Goal: Task Accomplishment & Management: Manage account settings

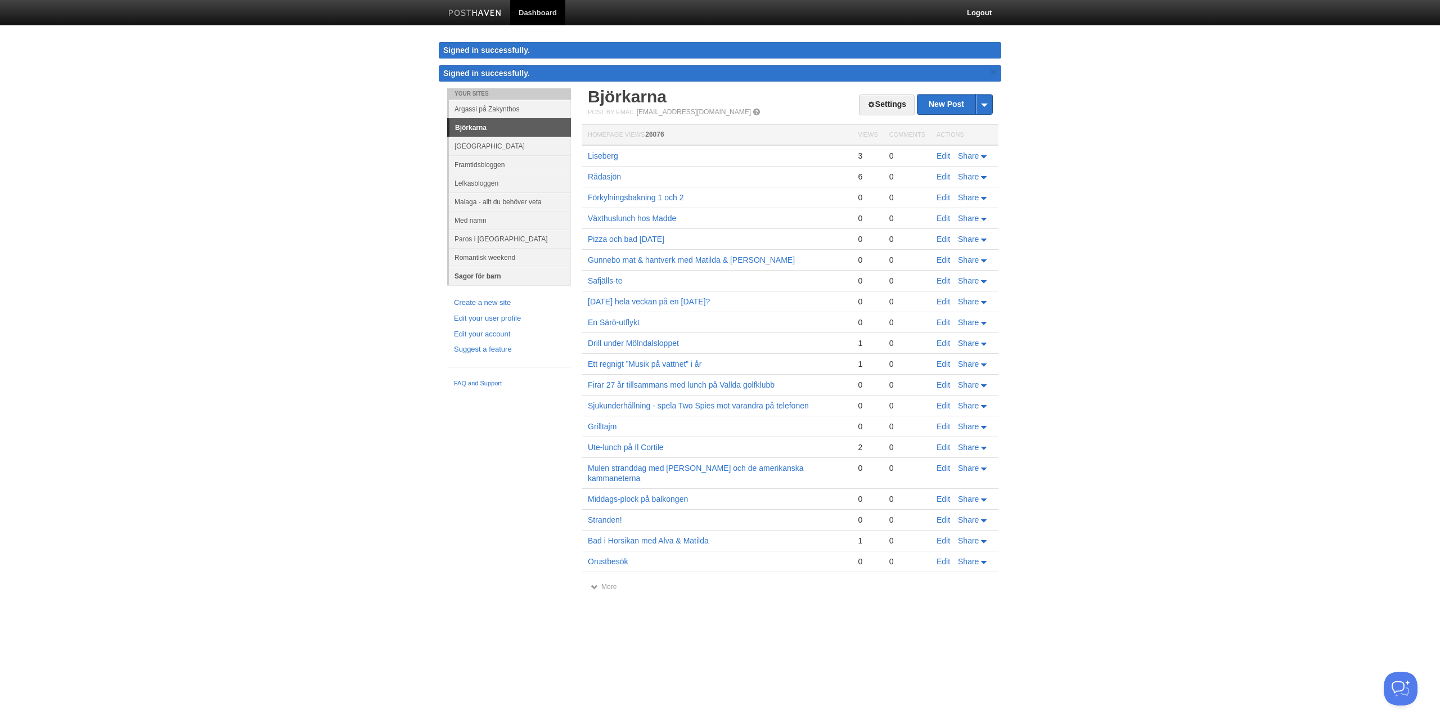
click at [471, 275] on link "Sagor för barn" at bounding box center [510, 276] width 122 height 19
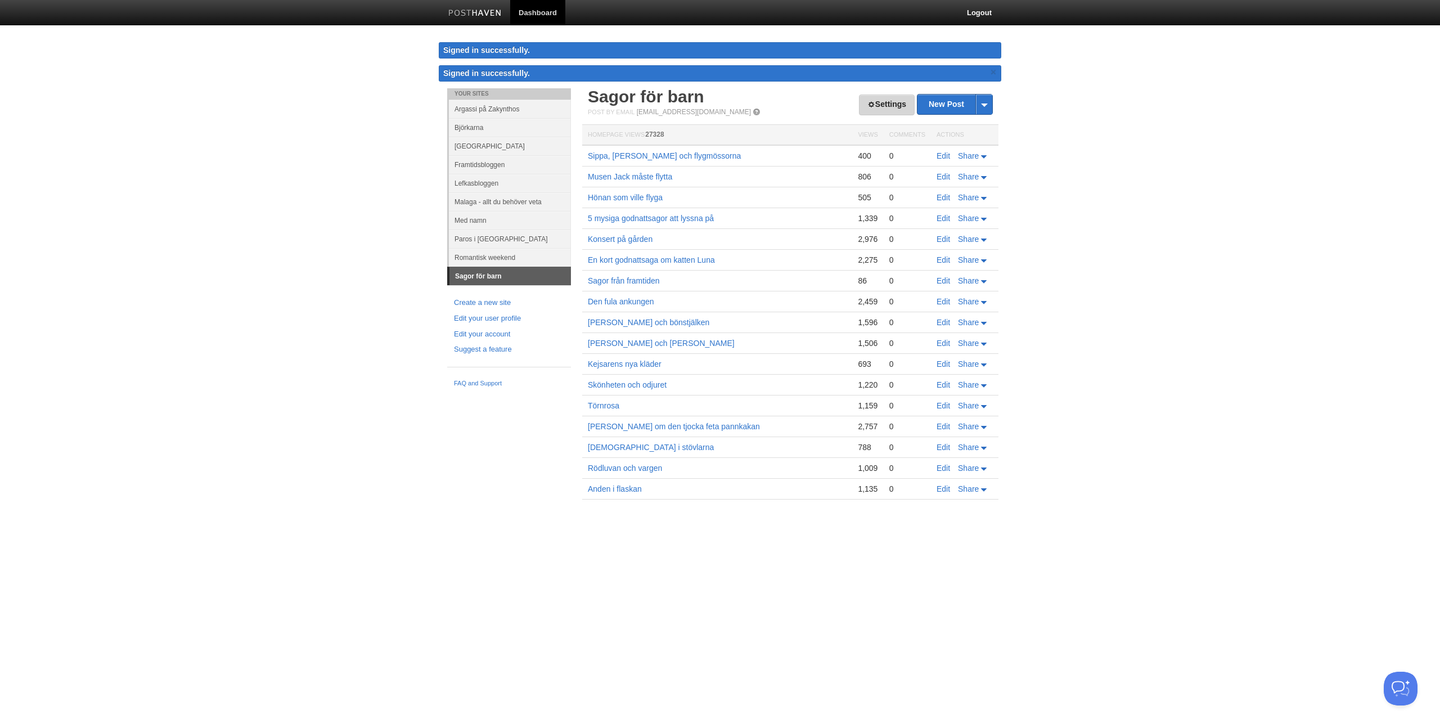
click at [882, 105] on link "Settings" at bounding box center [887, 105] width 56 height 21
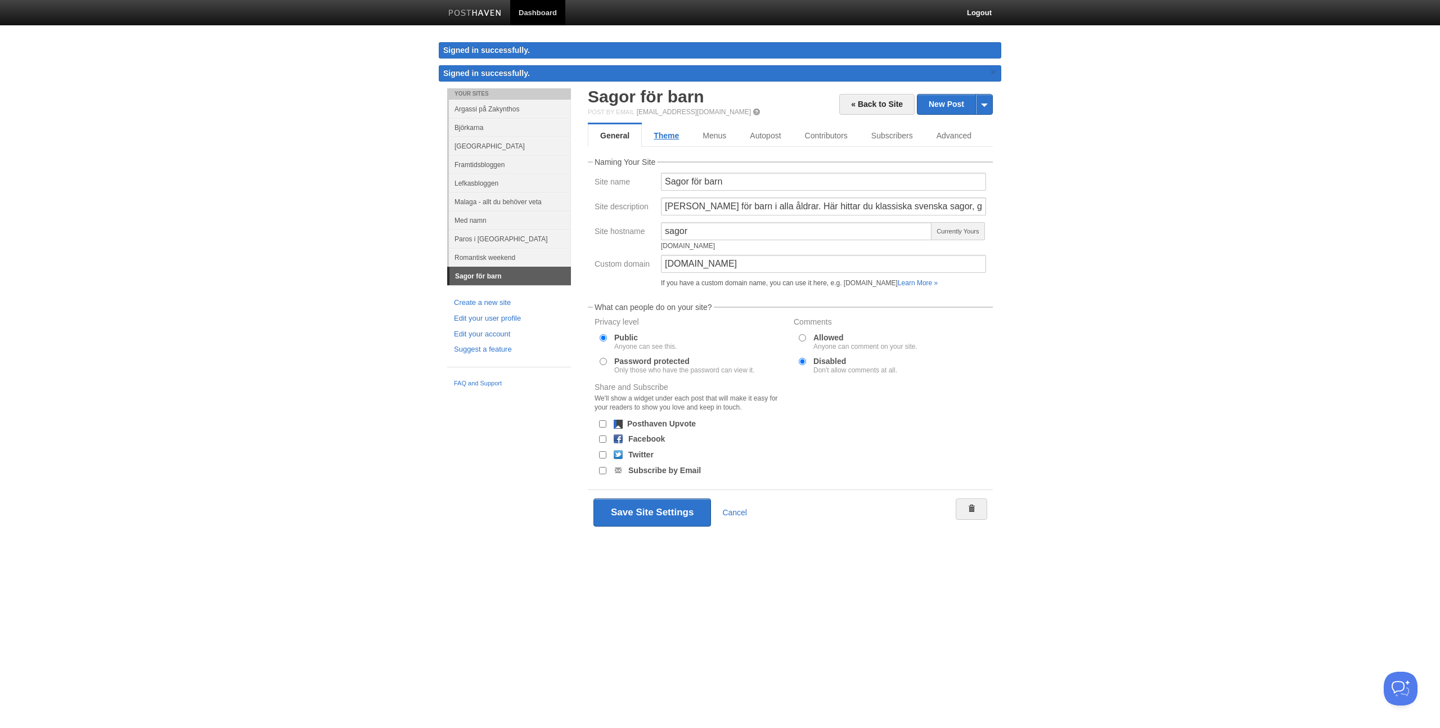
click at [668, 141] on link "Theme" at bounding box center [666, 135] width 49 height 23
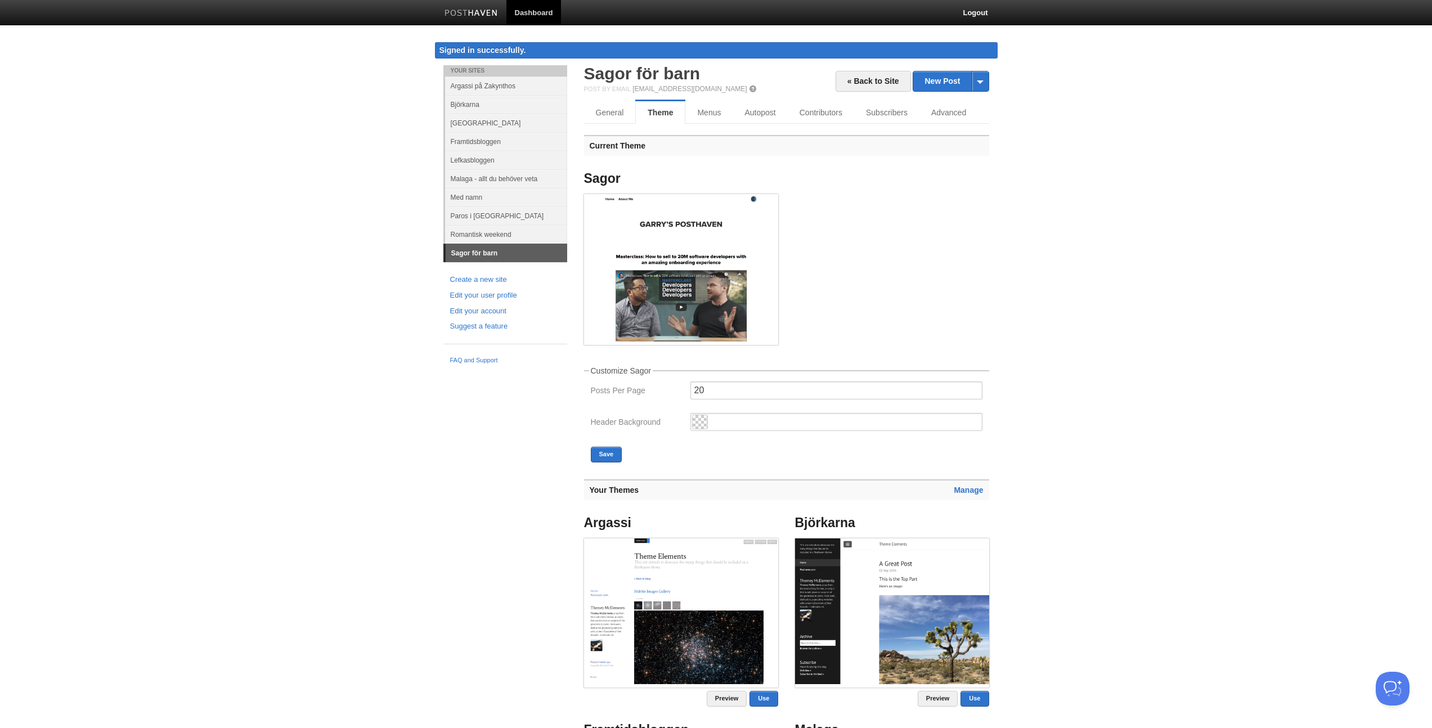
click at [971, 511] on li "Björkarna Preview Use" at bounding box center [892, 611] width 211 height 206
click at [973, 490] on link "Manage" at bounding box center [968, 490] width 29 height 9
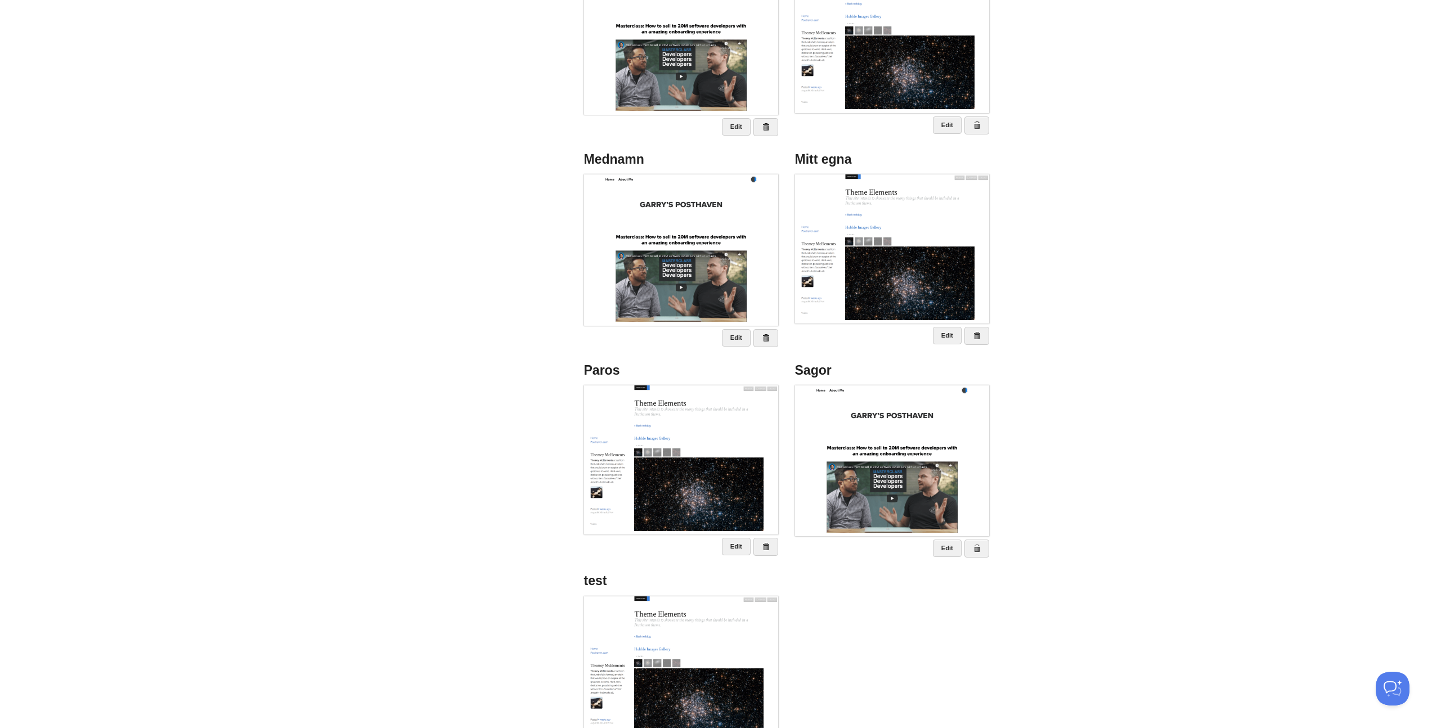
scroll to position [438, 0]
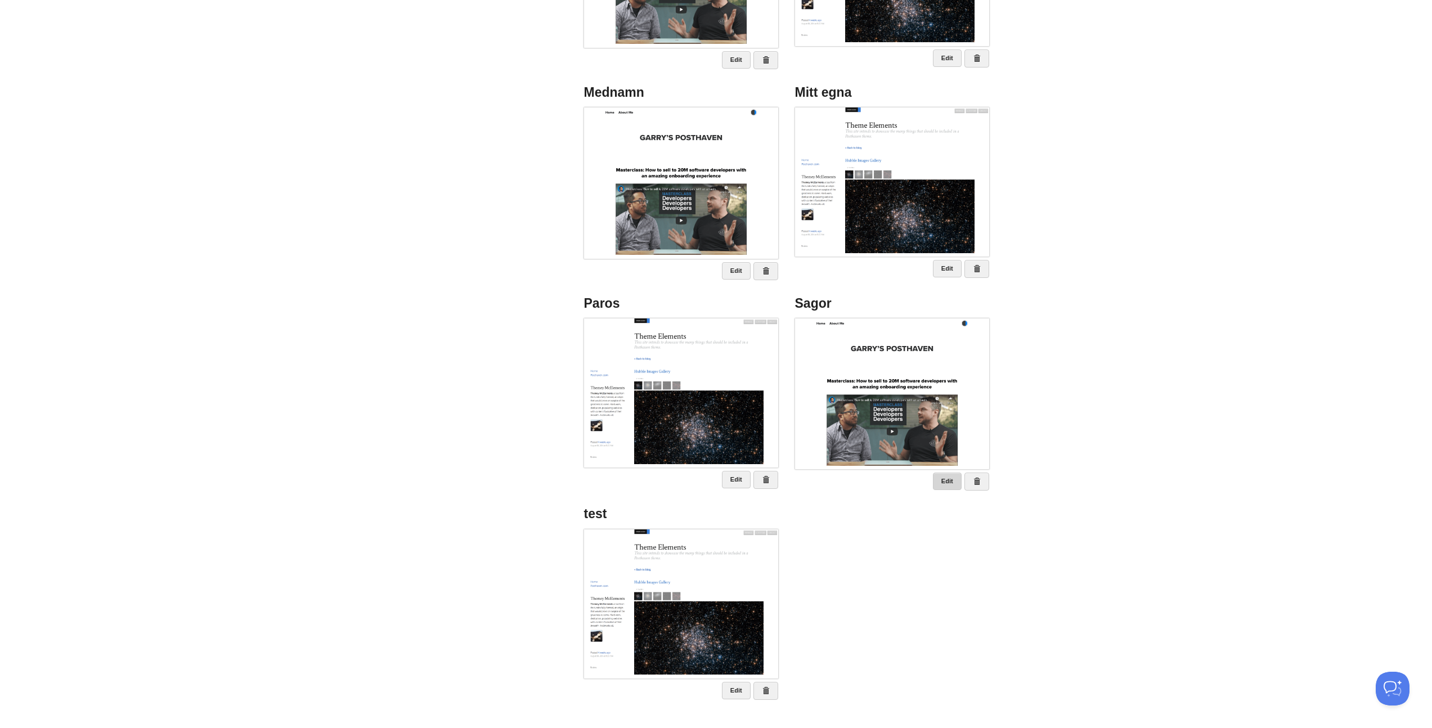
click at [952, 481] on link "Edit" at bounding box center [947, 481] width 29 height 17
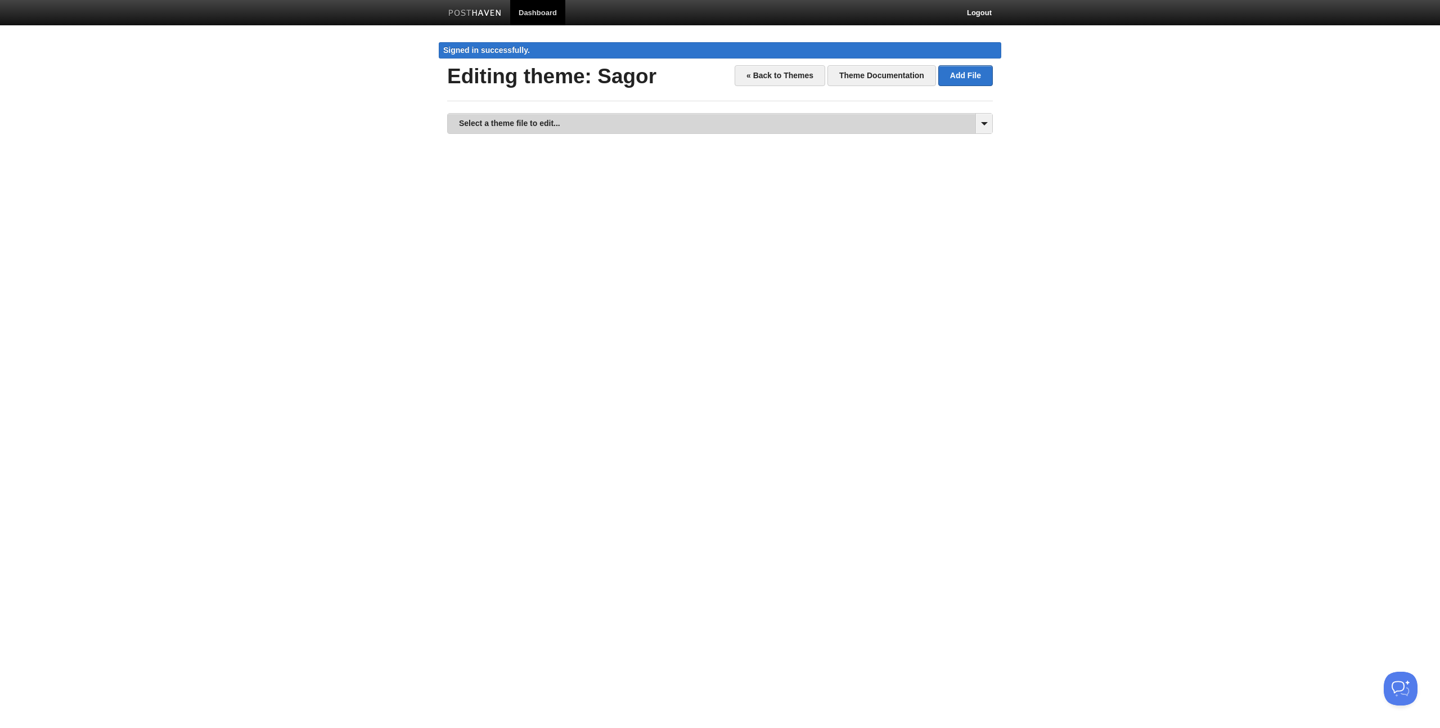
click at [510, 116] on link "Select a theme file to edit..." at bounding box center [720, 124] width 545 height 20
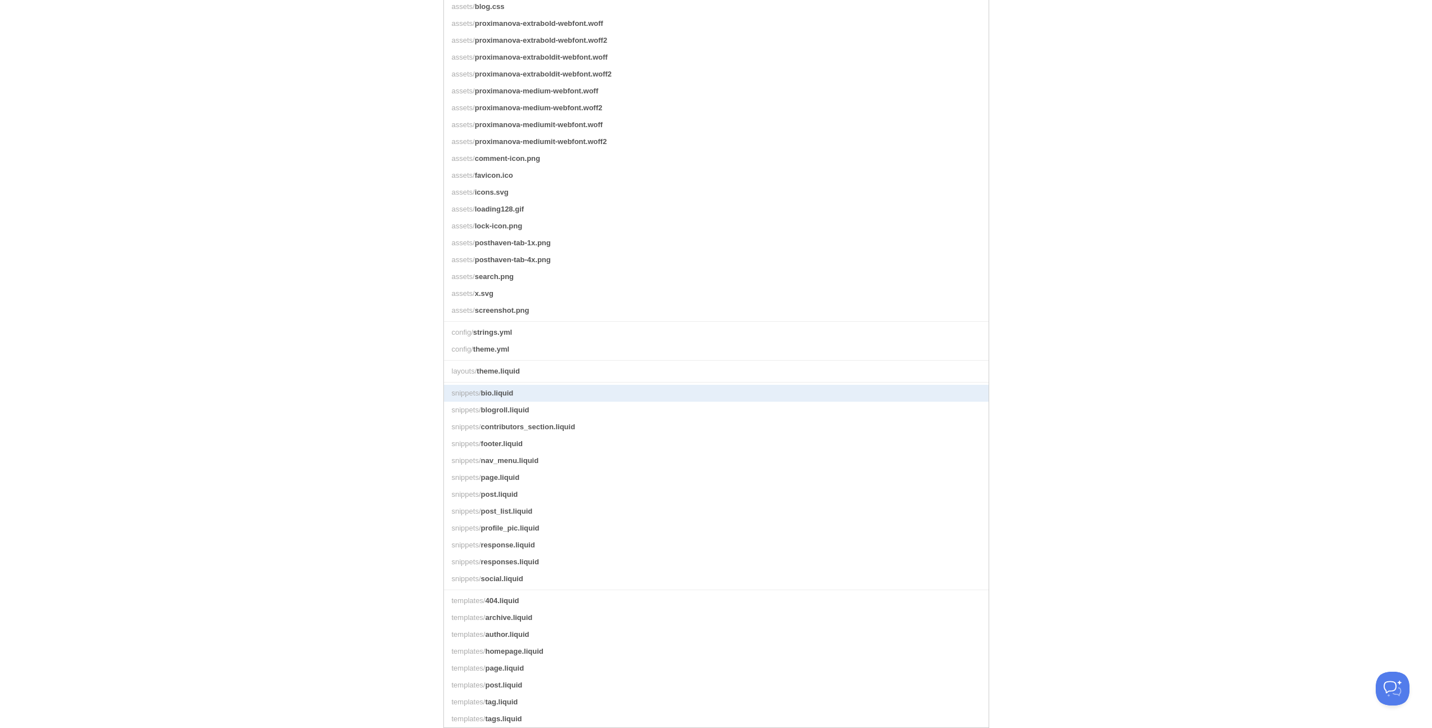
scroll to position [171, 0]
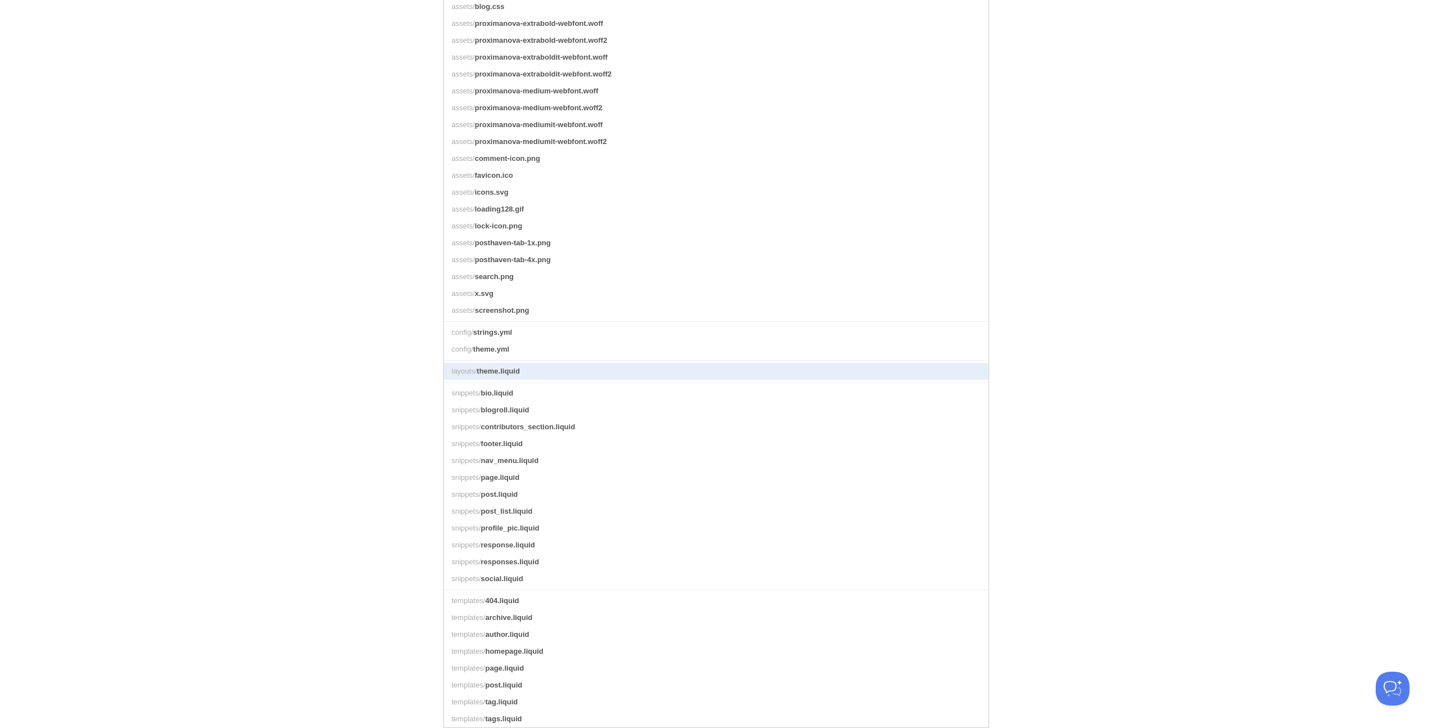
click at [494, 367] on span "theme.liquid" at bounding box center [498, 371] width 43 height 8
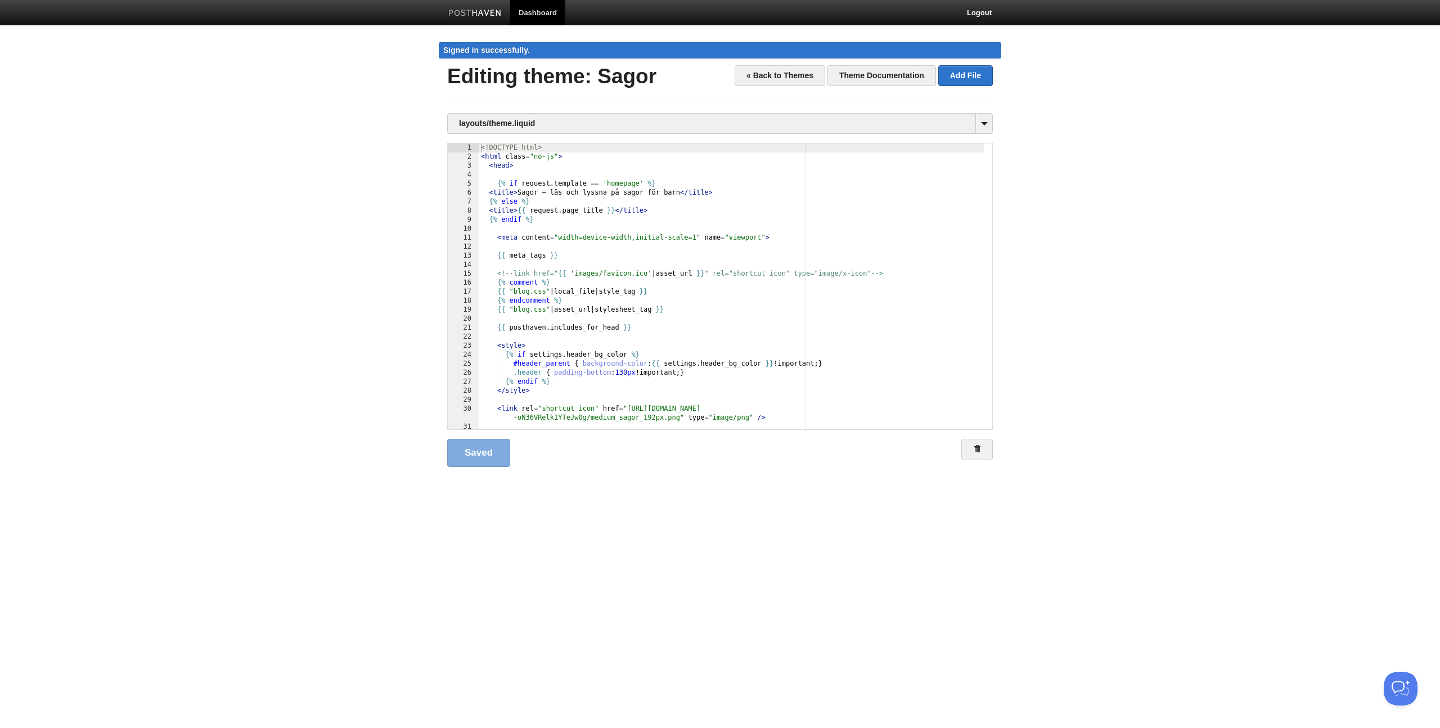
scroll to position [1, 0]
click at [614, 208] on div "<! DOCTYPE html > < html class = "no-js" > < head > {% if request . template ==…" at bounding box center [731, 295] width 505 height 304
type textarea ""
click at [482, 452] on link "Save" at bounding box center [475, 453] width 57 height 28
click at [626, 210] on div "<! DOCTYPE html > < html class = "no-js" > < head > {% if request . template ==…" at bounding box center [731, 295] width 505 height 304
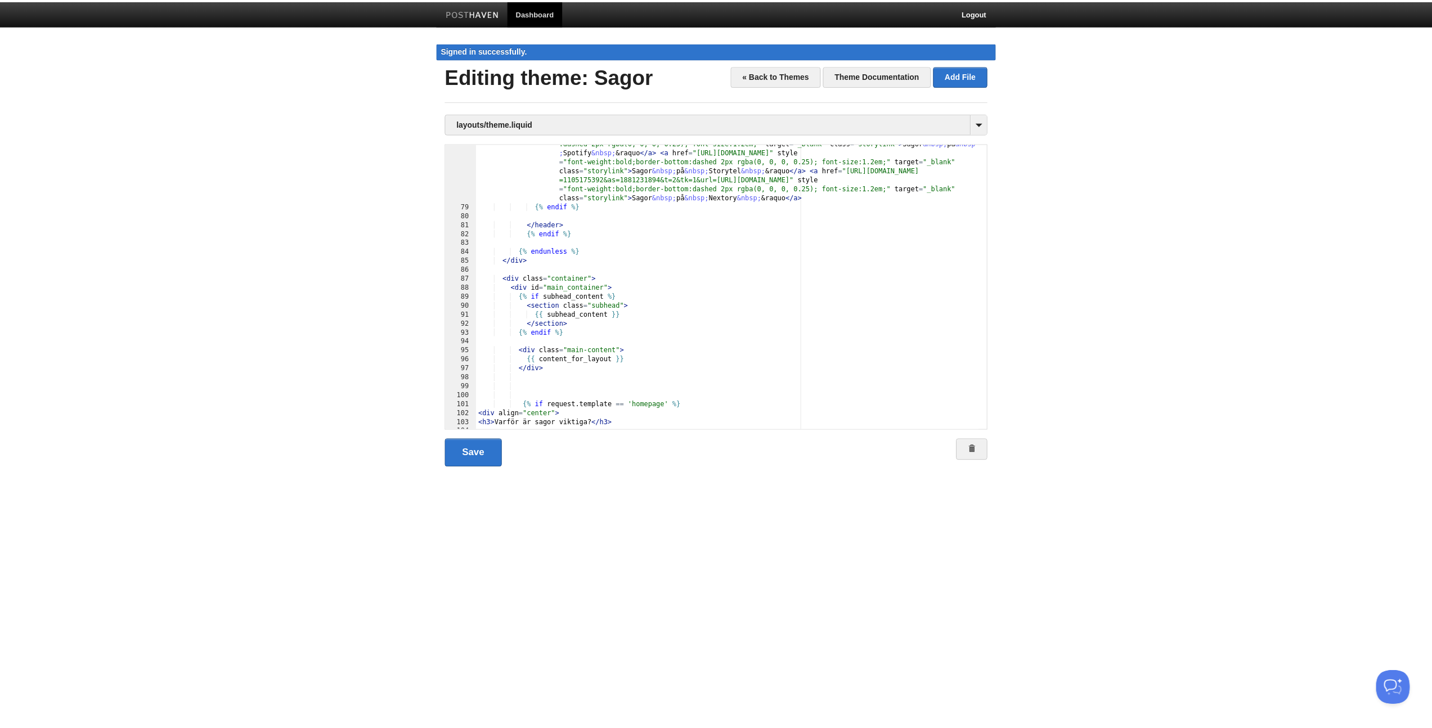
scroll to position [0, 0]
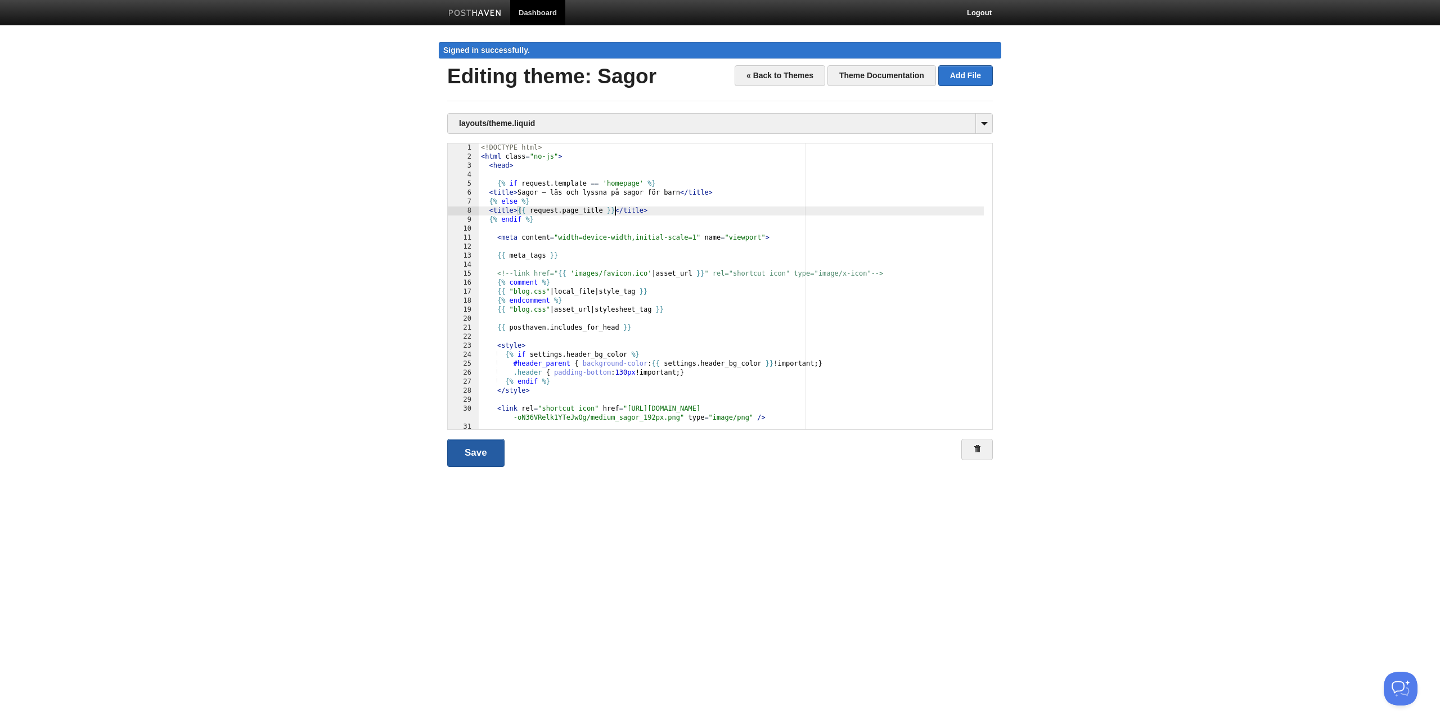
click at [462, 454] on link "Save" at bounding box center [475, 453] width 57 height 28
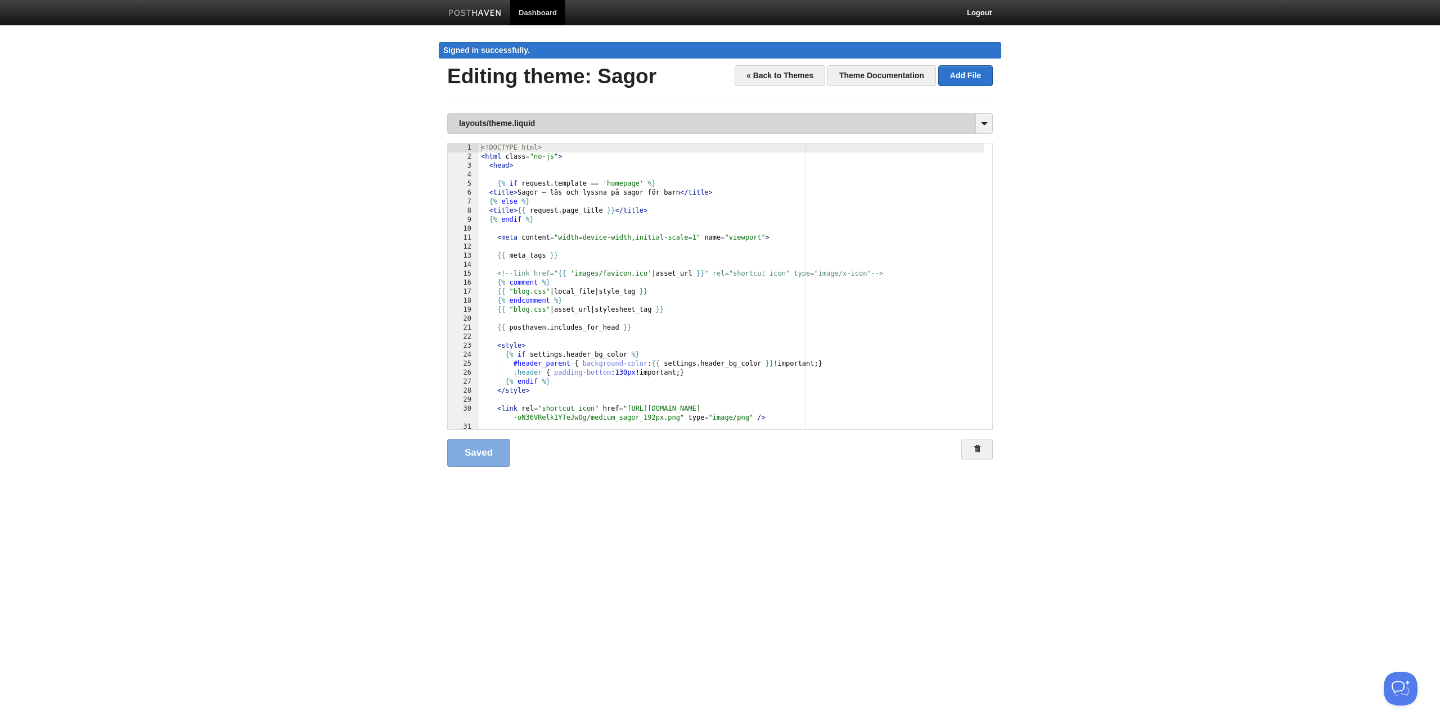
click at [546, 123] on link "layouts/theme.liquid" at bounding box center [720, 124] width 545 height 20
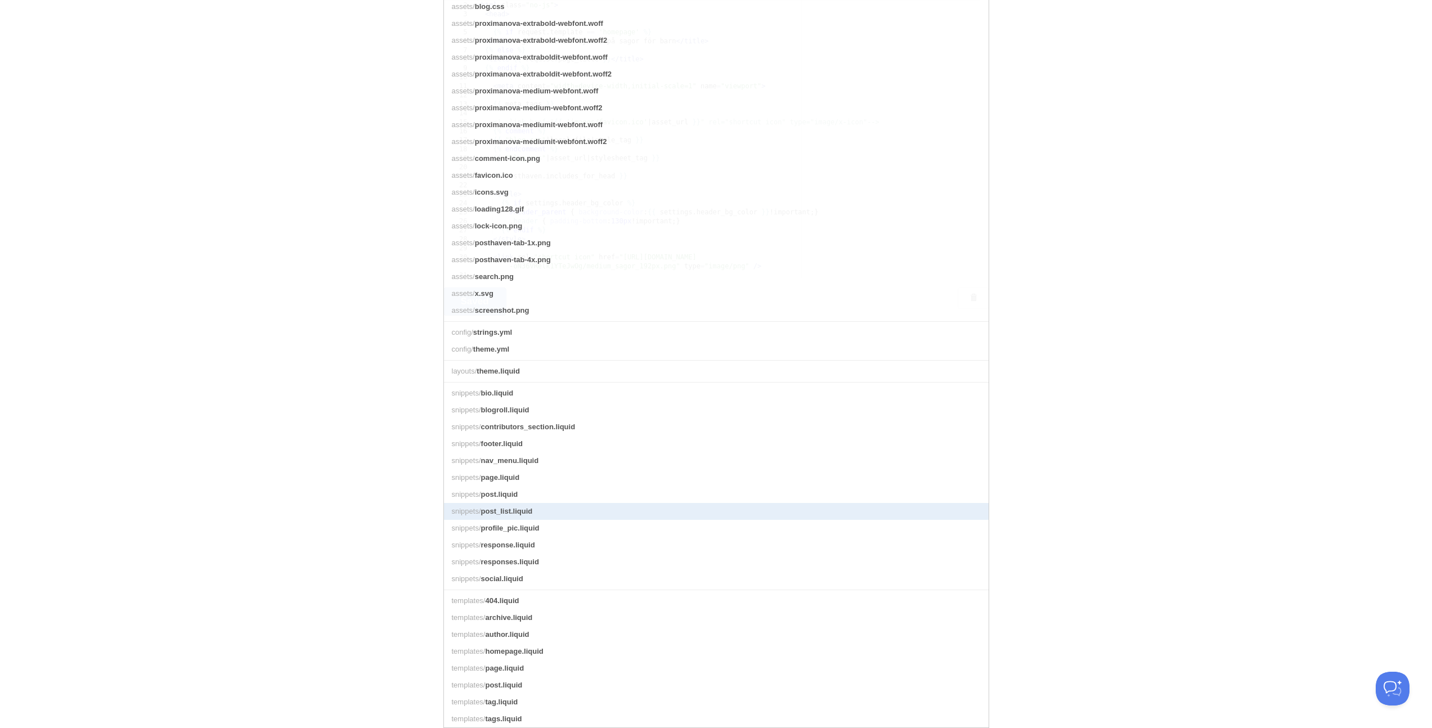
scroll to position [176, 0]
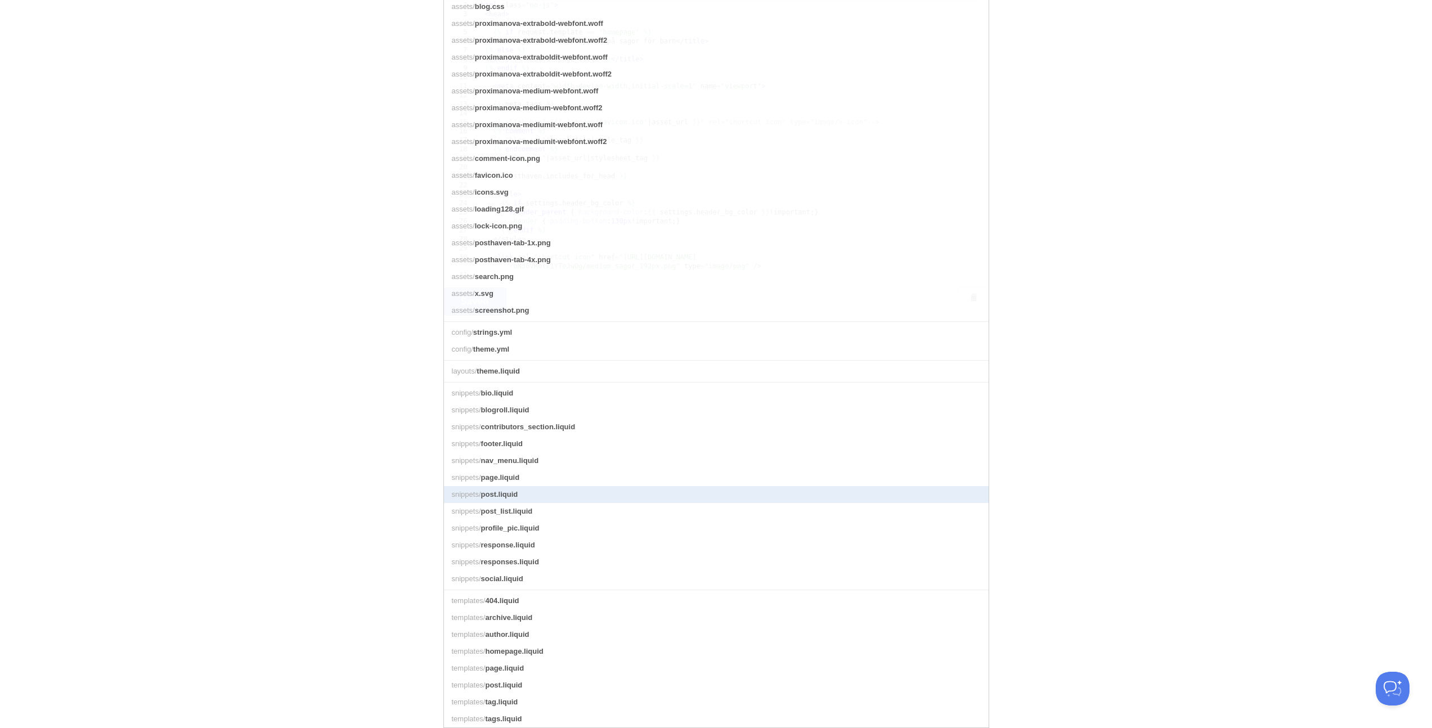
click at [502, 490] on span "post.liquid" at bounding box center [499, 494] width 37 height 8
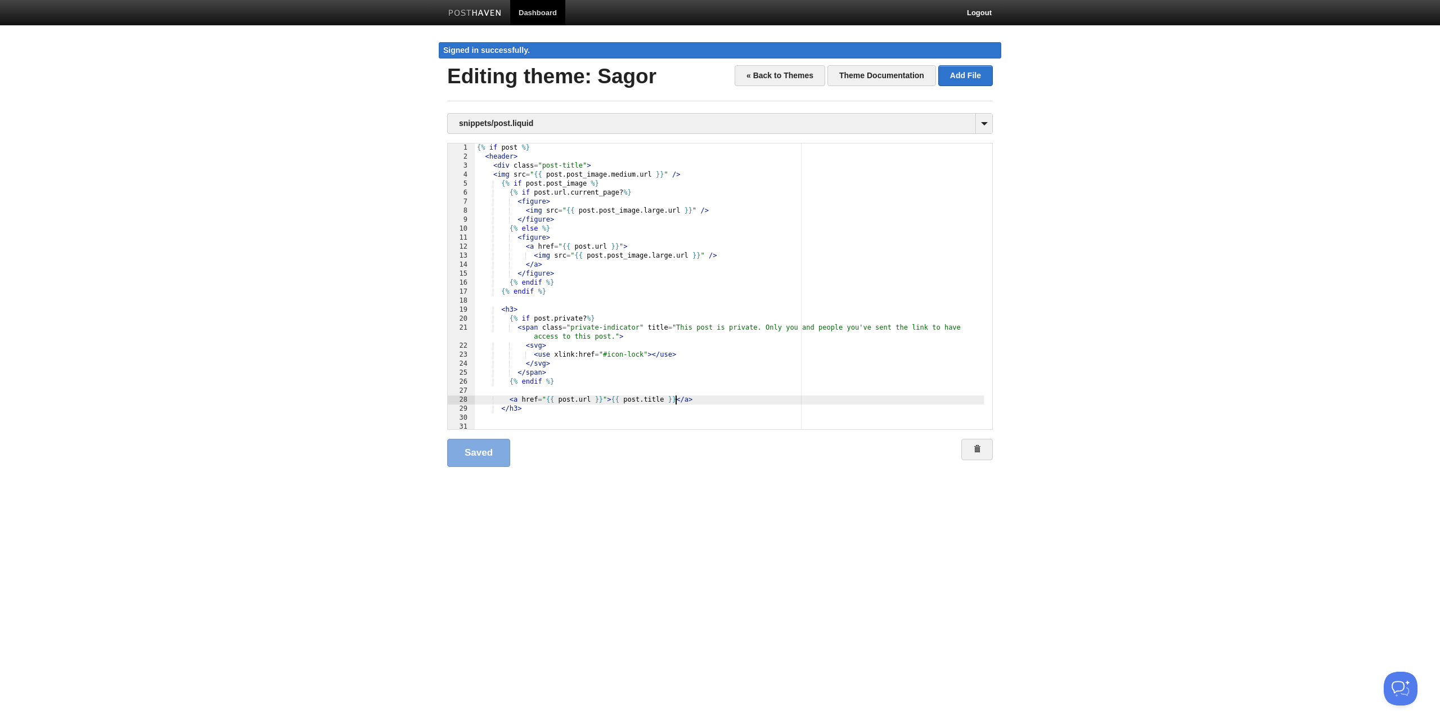
scroll to position [1, 0]
drag, startPoint x: 675, startPoint y: 401, endPoint x: 611, endPoint y: 397, distance: 63.7
click at [611, 397] on div "{% if post %} < header > < div class = "post-title" > < img src = " {{ post . p…" at bounding box center [729, 295] width 509 height 304
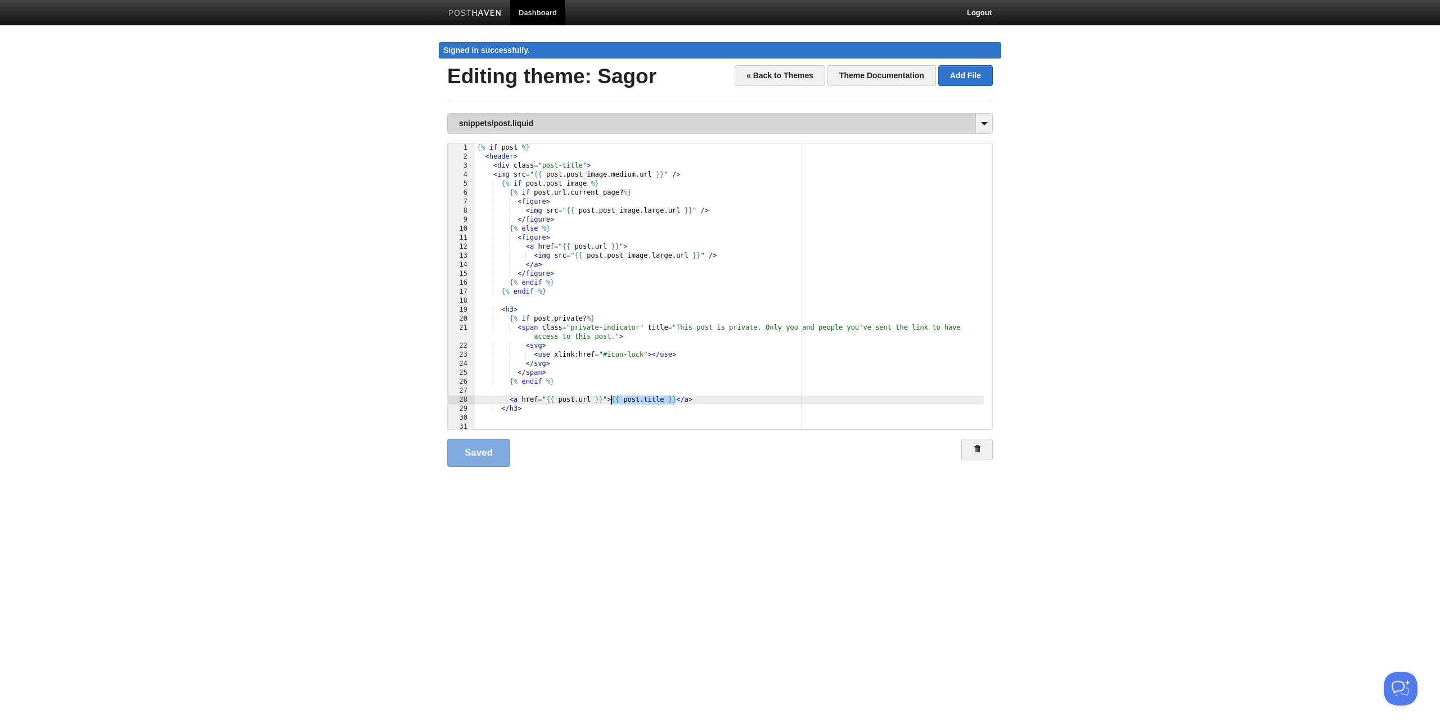
click at [496, 126] on link "snippets/post.liquid" at bounding box center [720, 124] width 545 height 20
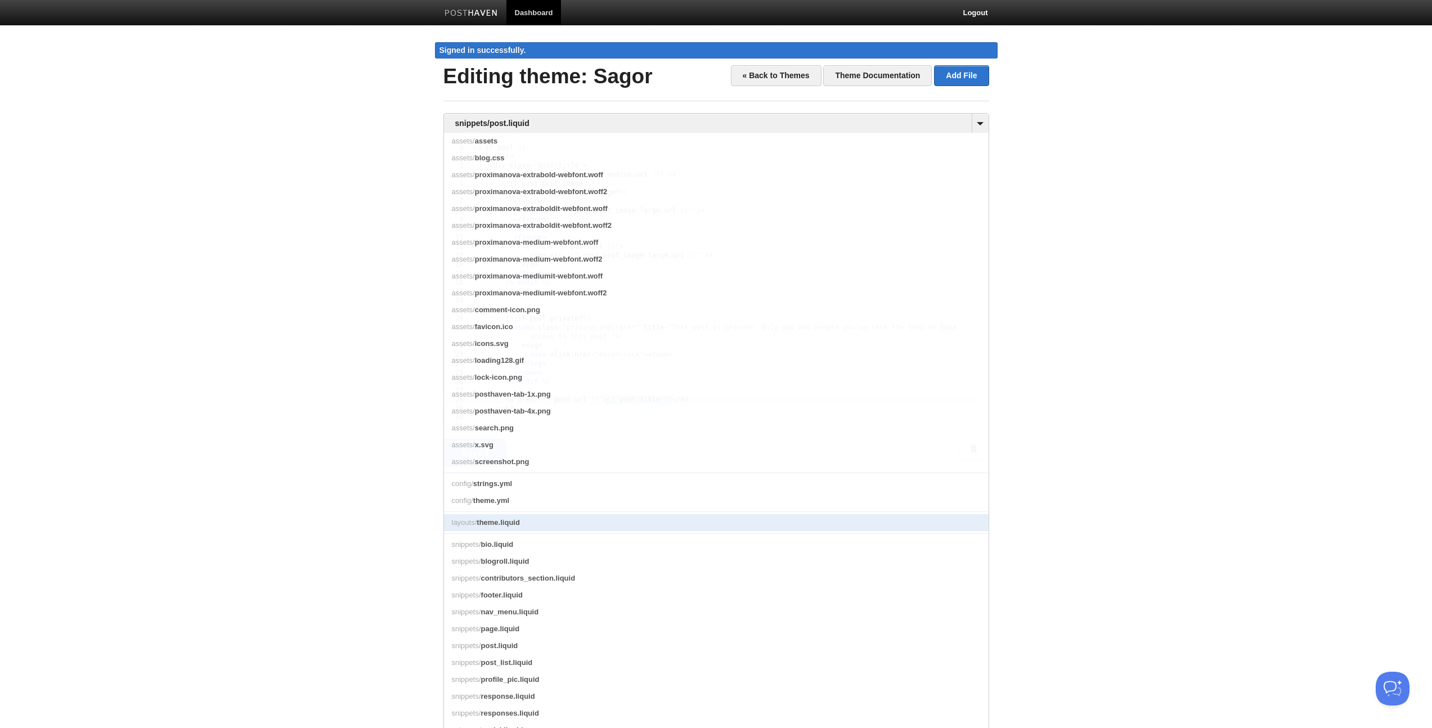
click at [502, 527] on span "theme.liquid" at bounding box center [498, 522] width 43 height 8
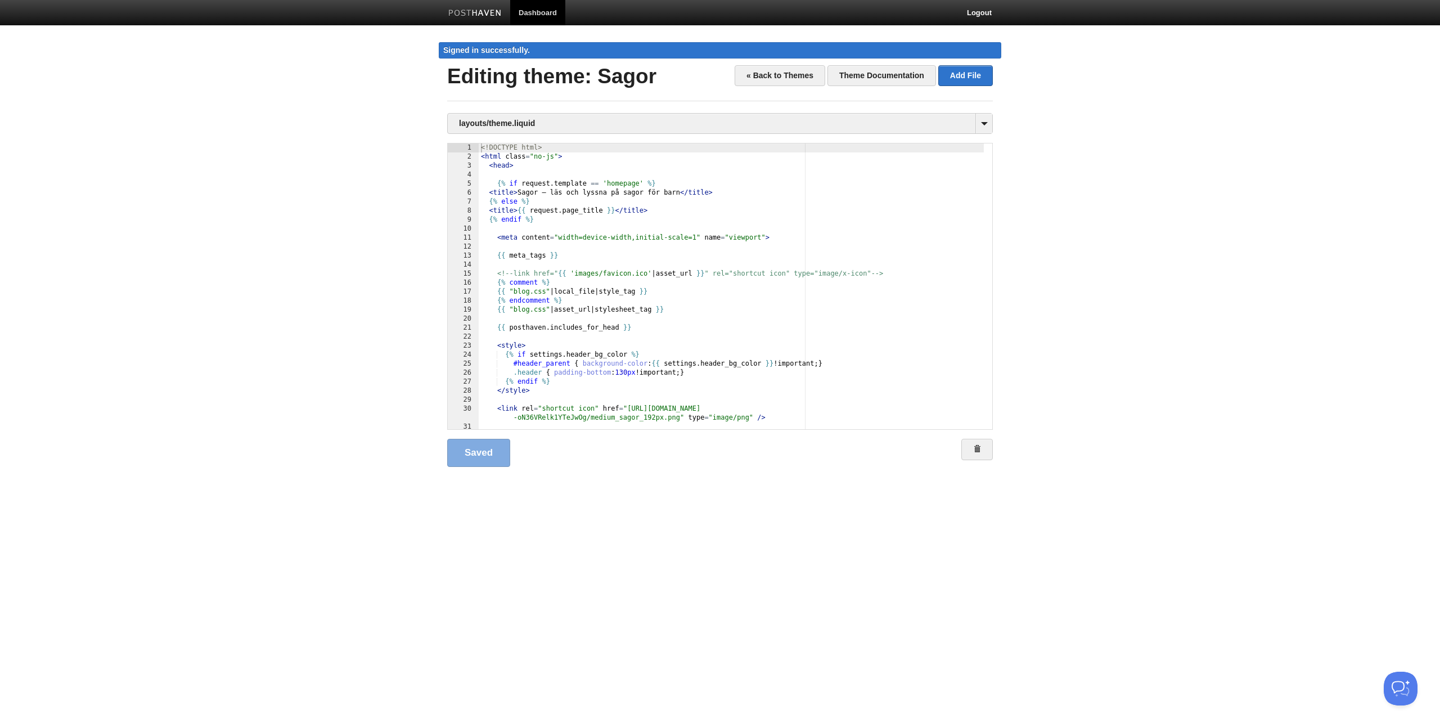
click at [517, 212] on div "<! DOCTYPE html > < html class = "no-js" > < head > {% if request . template ==…" at bounding box center [731, 295] width 505 height 304
click at [677, 208] on div "<! DOCTYPE html > < html class = "no-js" > < head > {% if request . template ==…" at bounding box center [731, 295] width 505 height 304
click at [478, 451] on link "Save" at bounding box center [475, 453] width 57 height 28
